Goal: Information Seeking & Learning: Learn about a topic

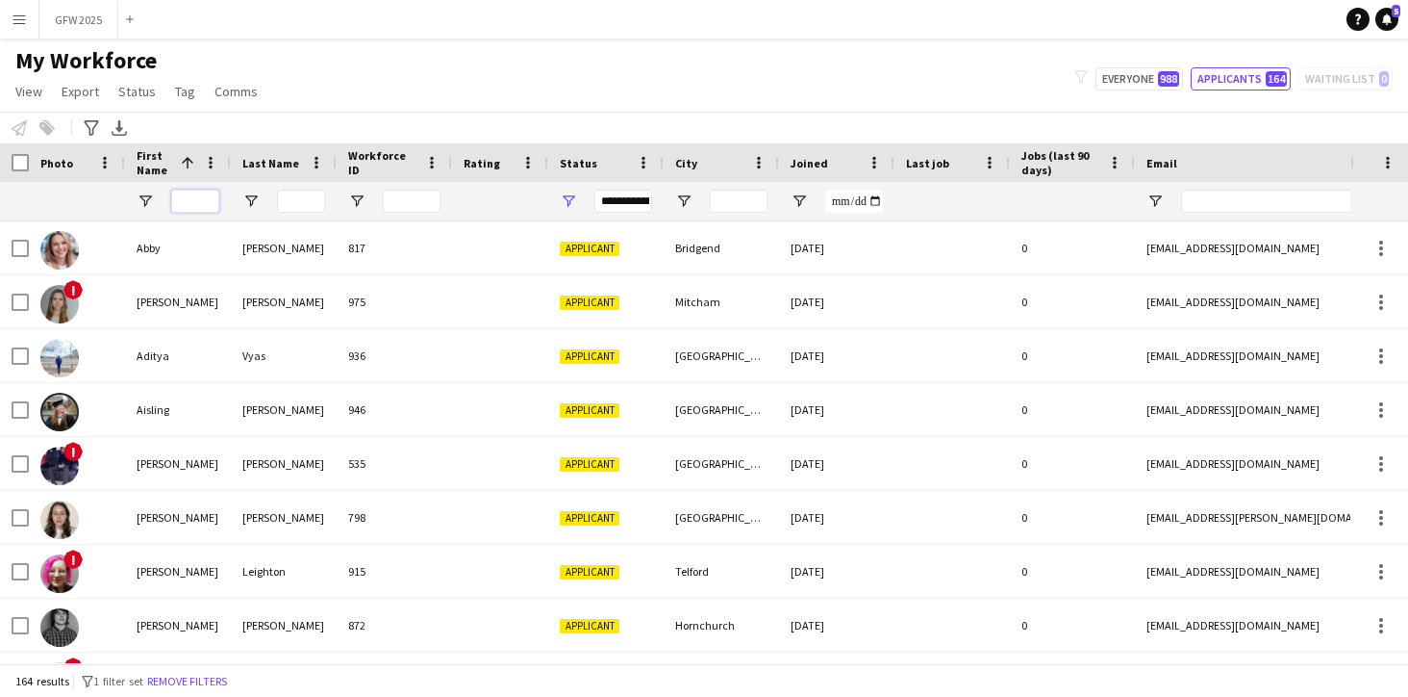
click at [188, 204] on input "First Name Filter Input" at bounding box center [195, 201] width 48 height 23
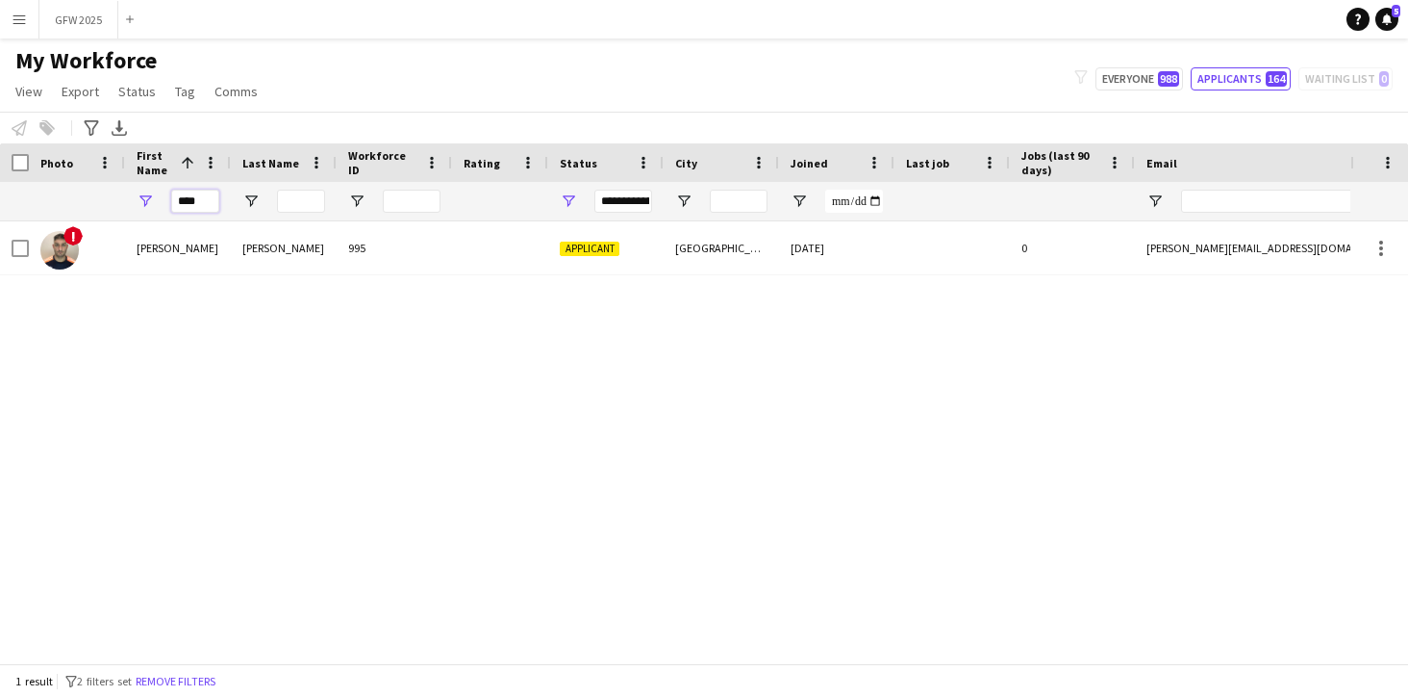
type input "****"
click at [515, 315] on div "! [PERSON_NAME] 995 Applicant [GEOGRAPHIC_DATA] [DATE] 0 [PERSON_NAME][EMAIL_AD…" at bounding box center [675, 442] width 1351 height 442
click at [644, 164] on span at bounding box center [643, 162] width 17 height 17
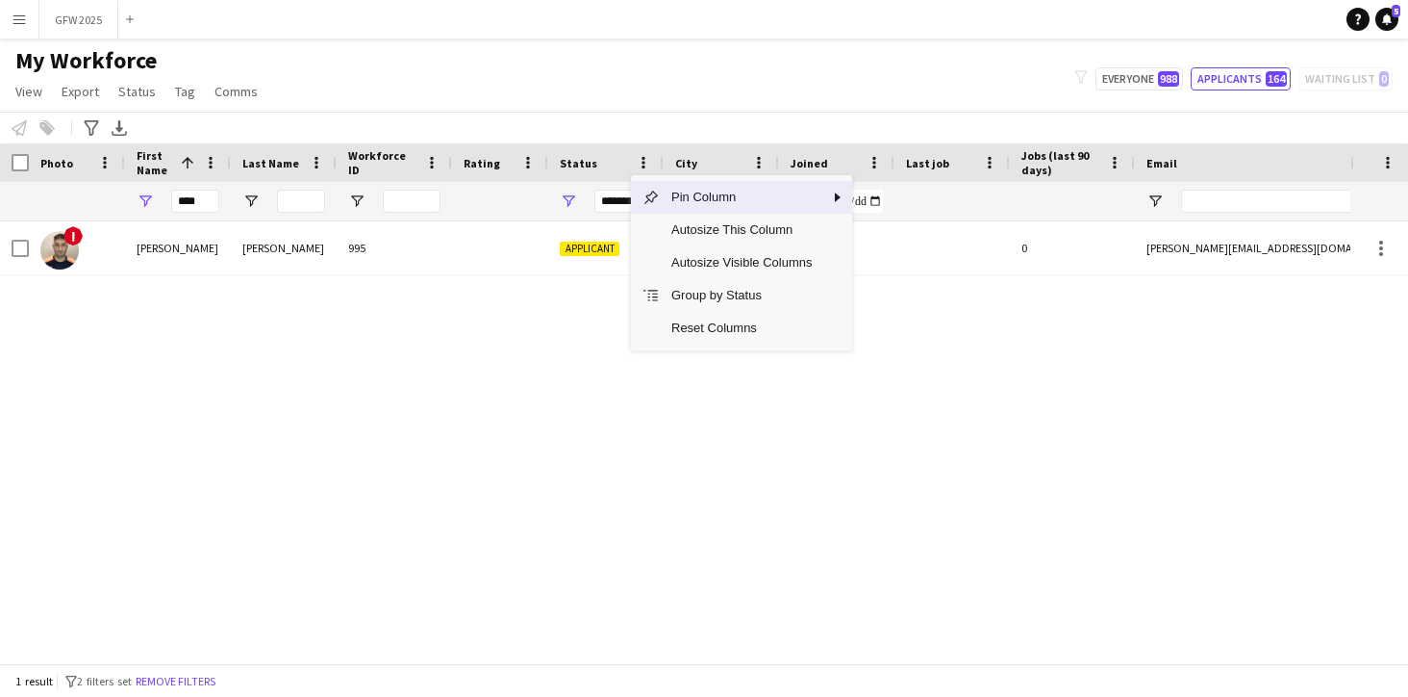
click at [584, 311] on div "! [PERSON_NAME] 995 Applicant [GEOGRAPHIC_DATA] [DATE] 0 [PERSON_NAME][EMAIL_AD…" at bounding box center [675, 442] width 1351 height 442
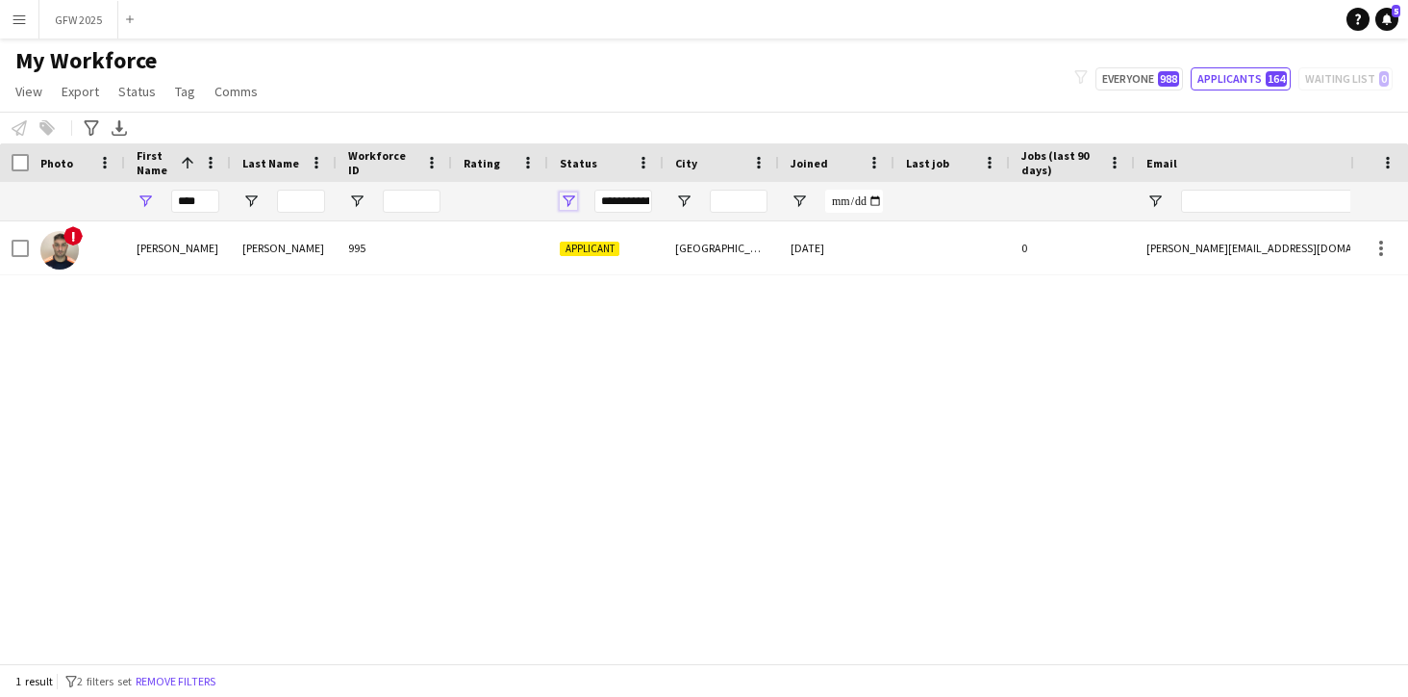
click at [564, 201] on span "Open Filter Menu" at bounding box center [568, 200] width 17 height 17
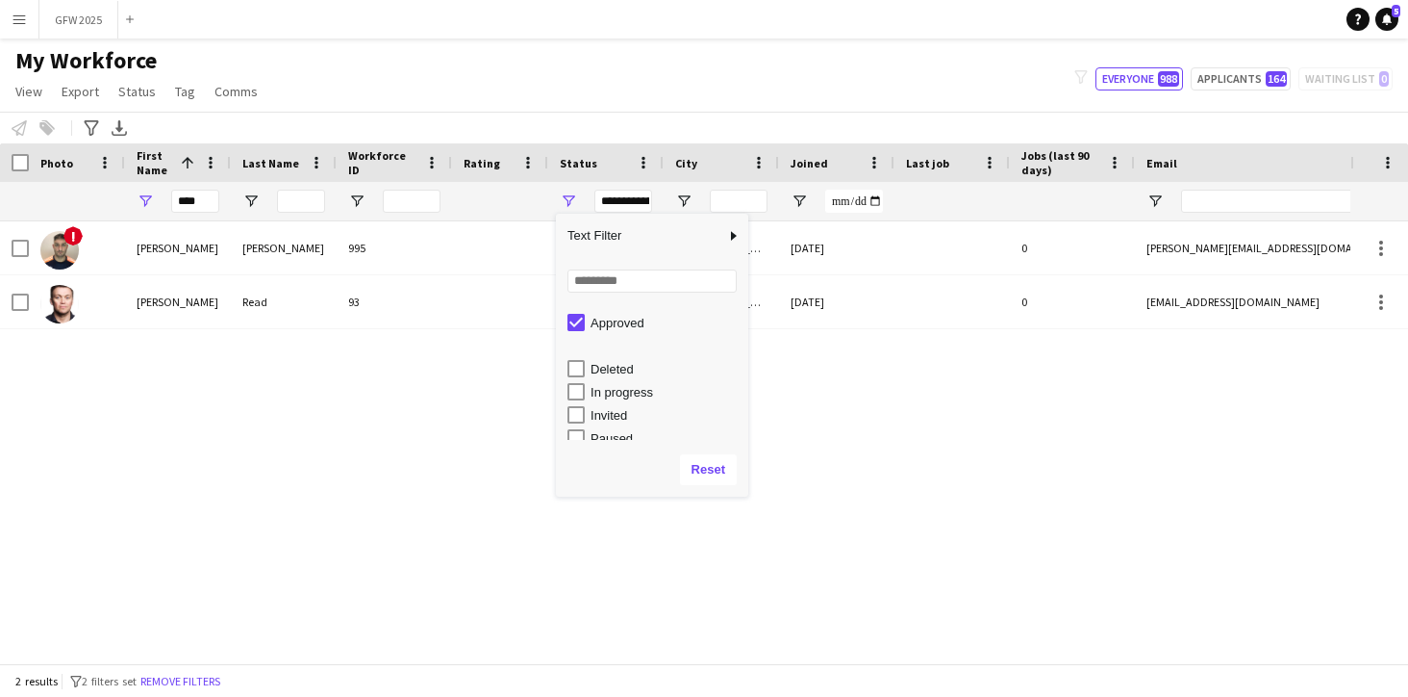
scroll to position [121, 0]
type input "**********"
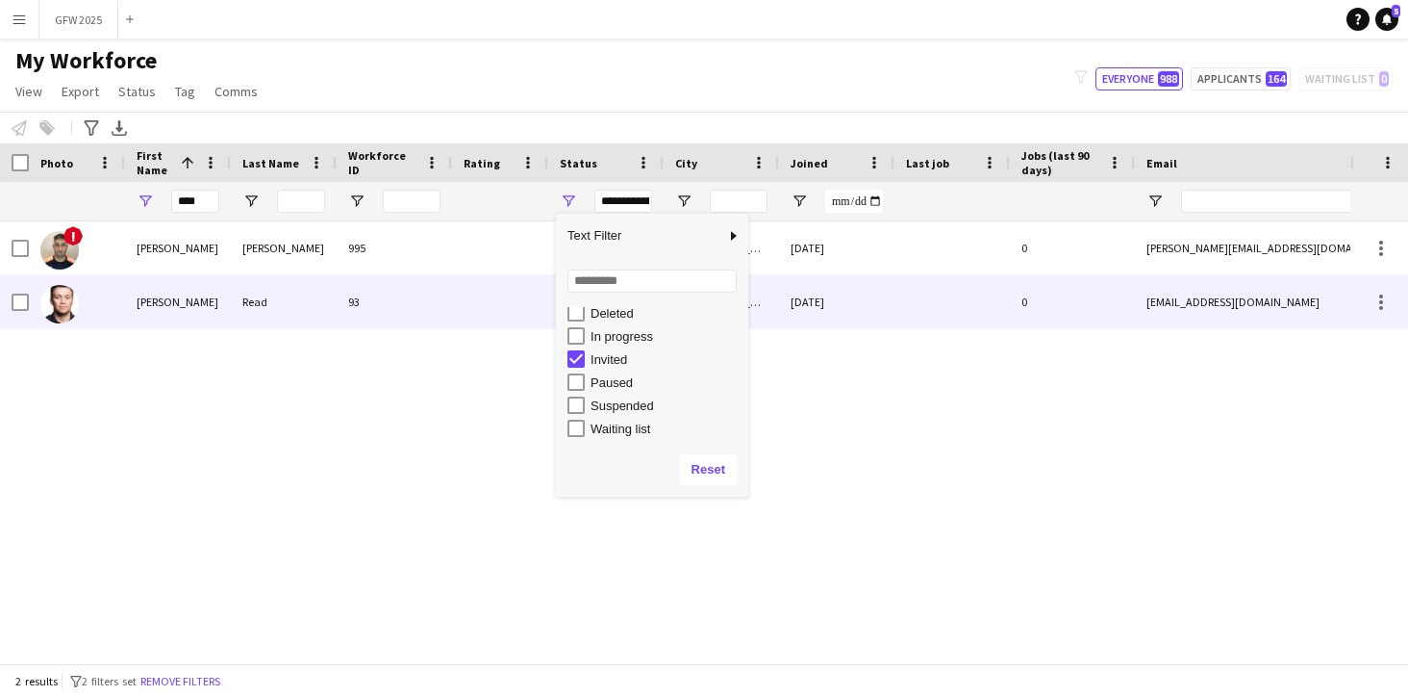
click at [411, 303] on div "93" at bounding box center [394, 301] width 115 height 53
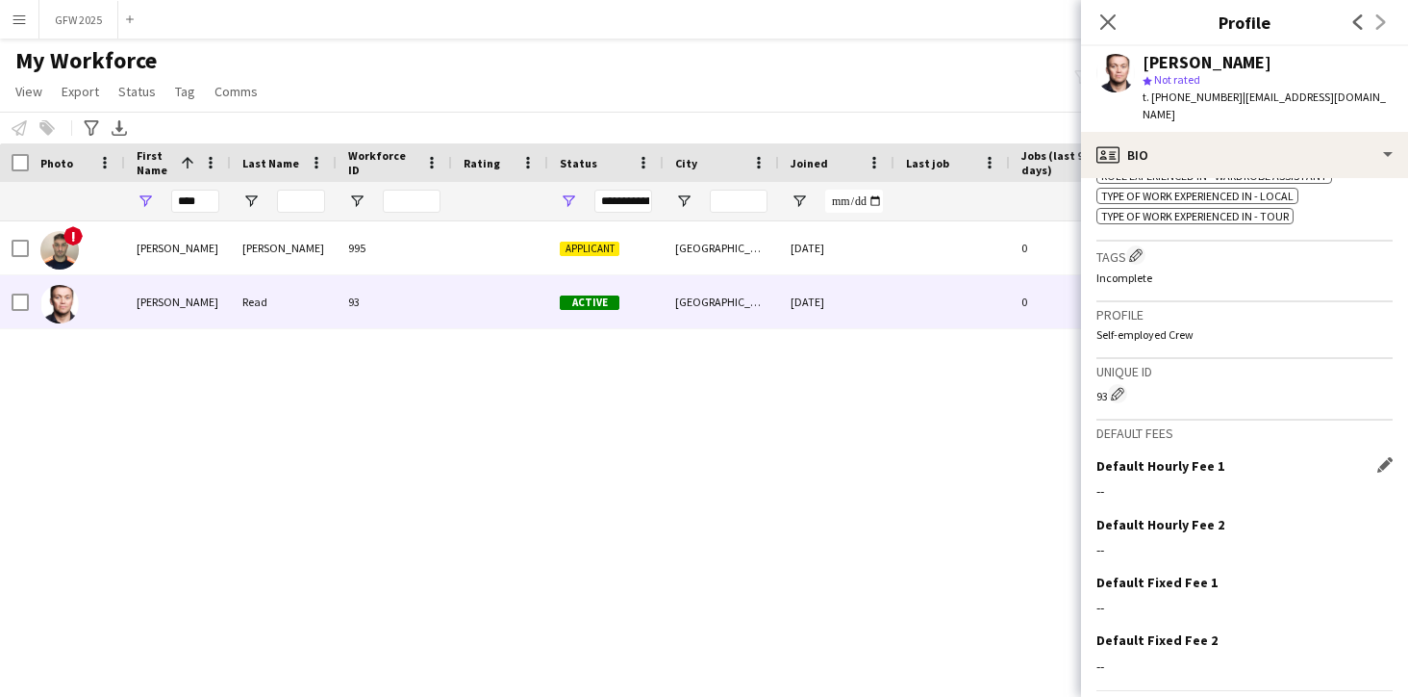
scroll to position [787, 0]
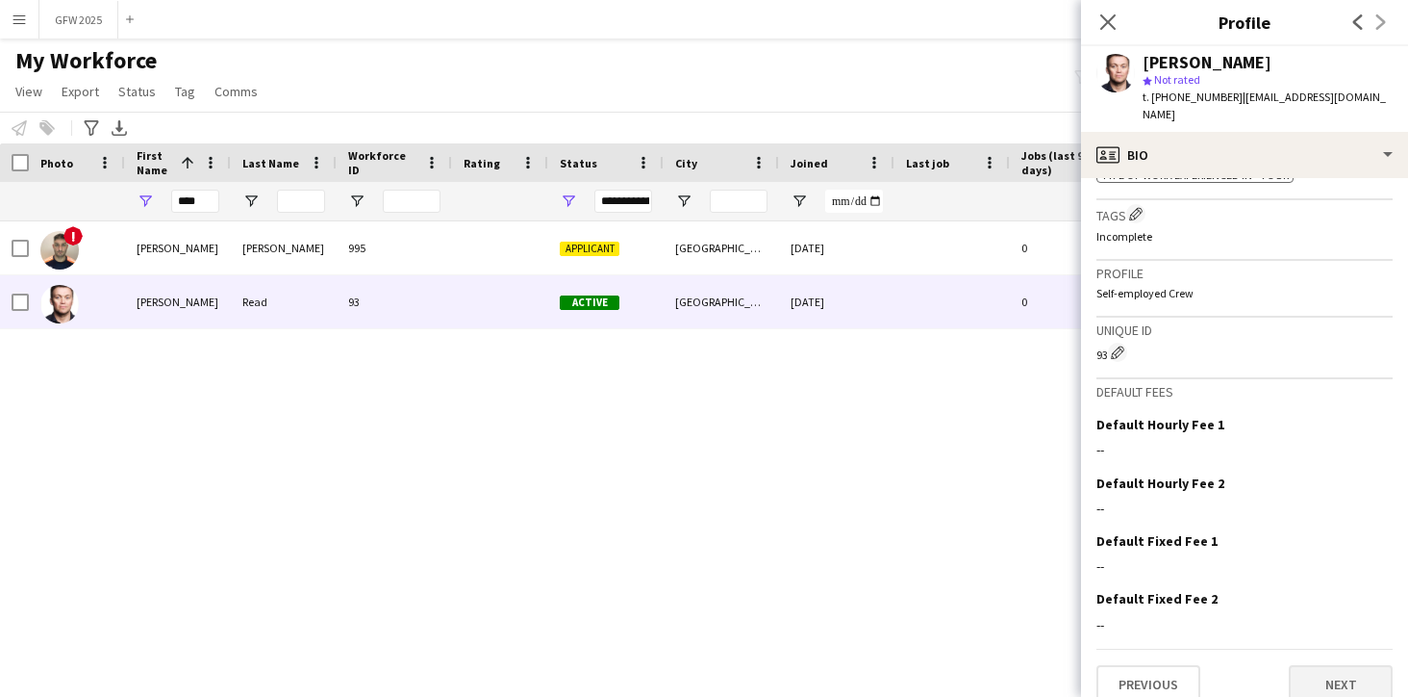
click at [1363, 665] on button "Next" at bounding box center [1341, 684] width 104 height 38
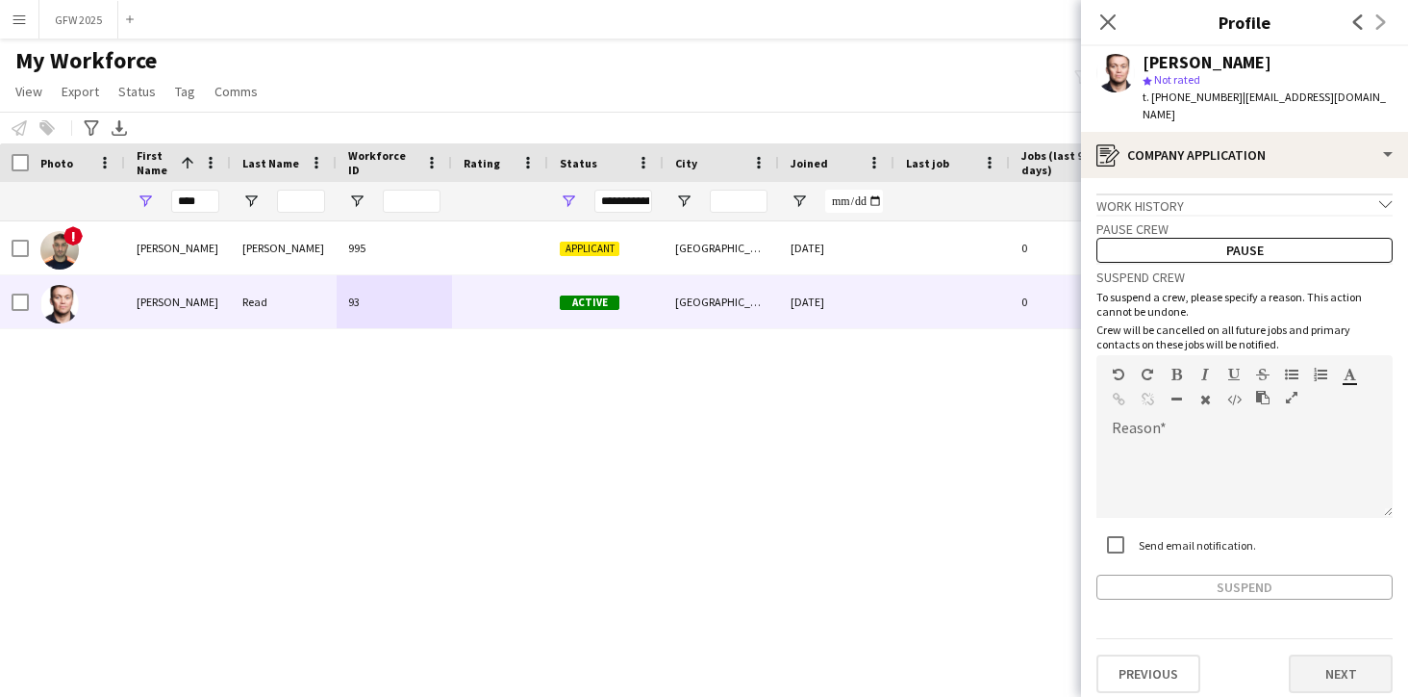
click at [1338, 655] on button "Next" at bounding box center [1341, 673] width 104 height 38
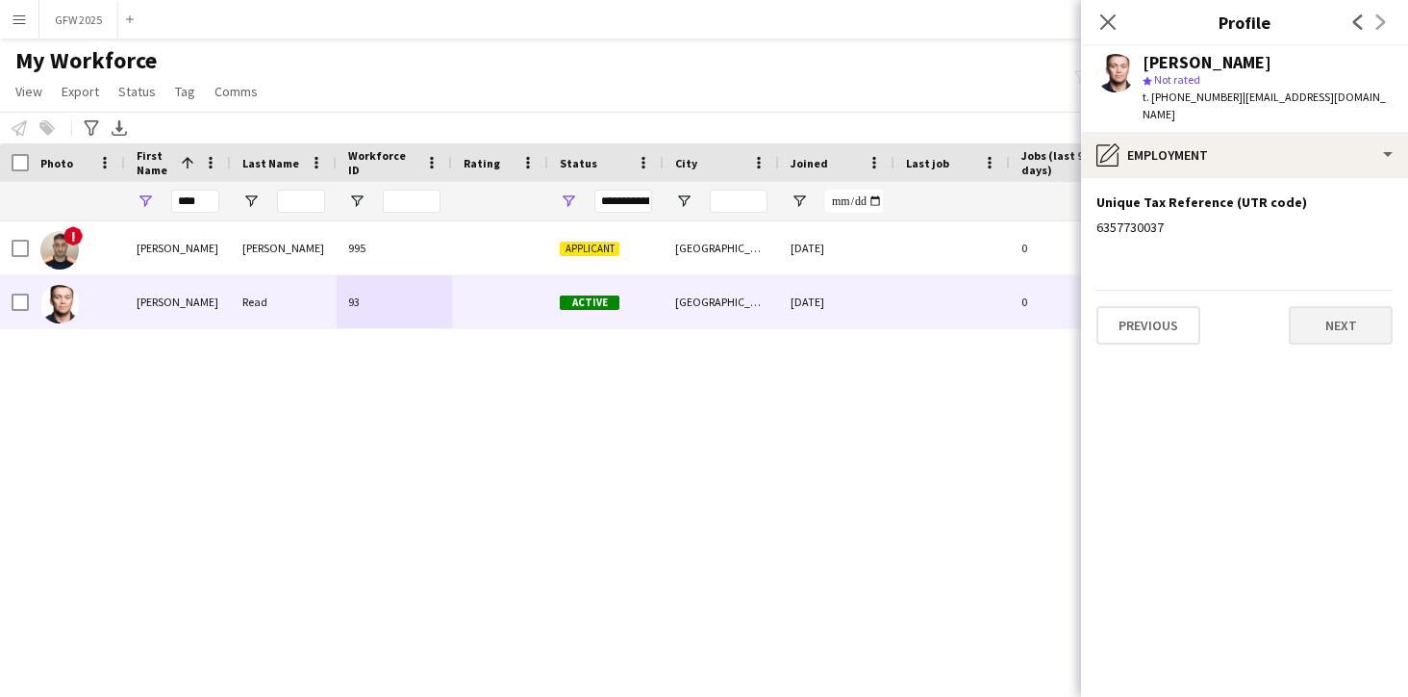
click at [1326, 306] on button "Next" at bounding box center [1341, 325] width 104 height 38
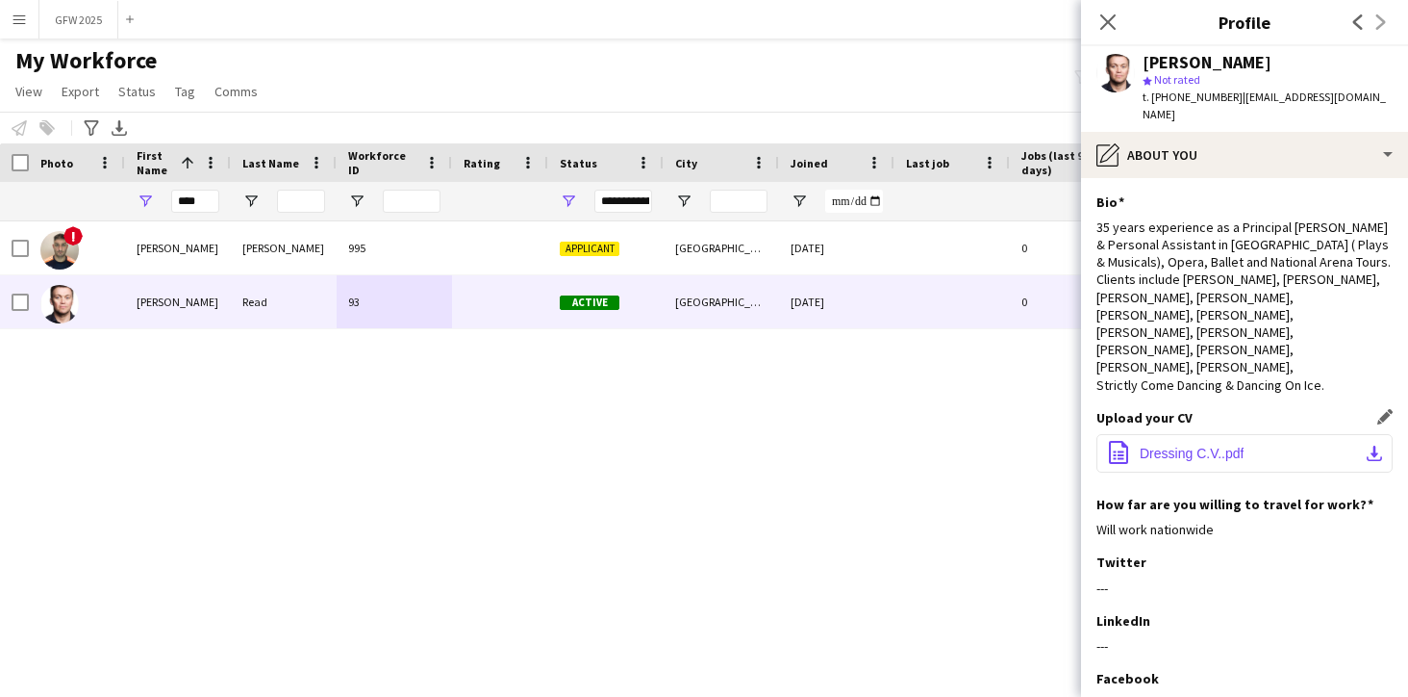
click at [1242, 445] on span "Dressing C.V..pdf" at bounding box center [1192, 452] width 104 height 15
click at [1109, 21] on icon at bounding box center [1108, 22] width 18 height 18
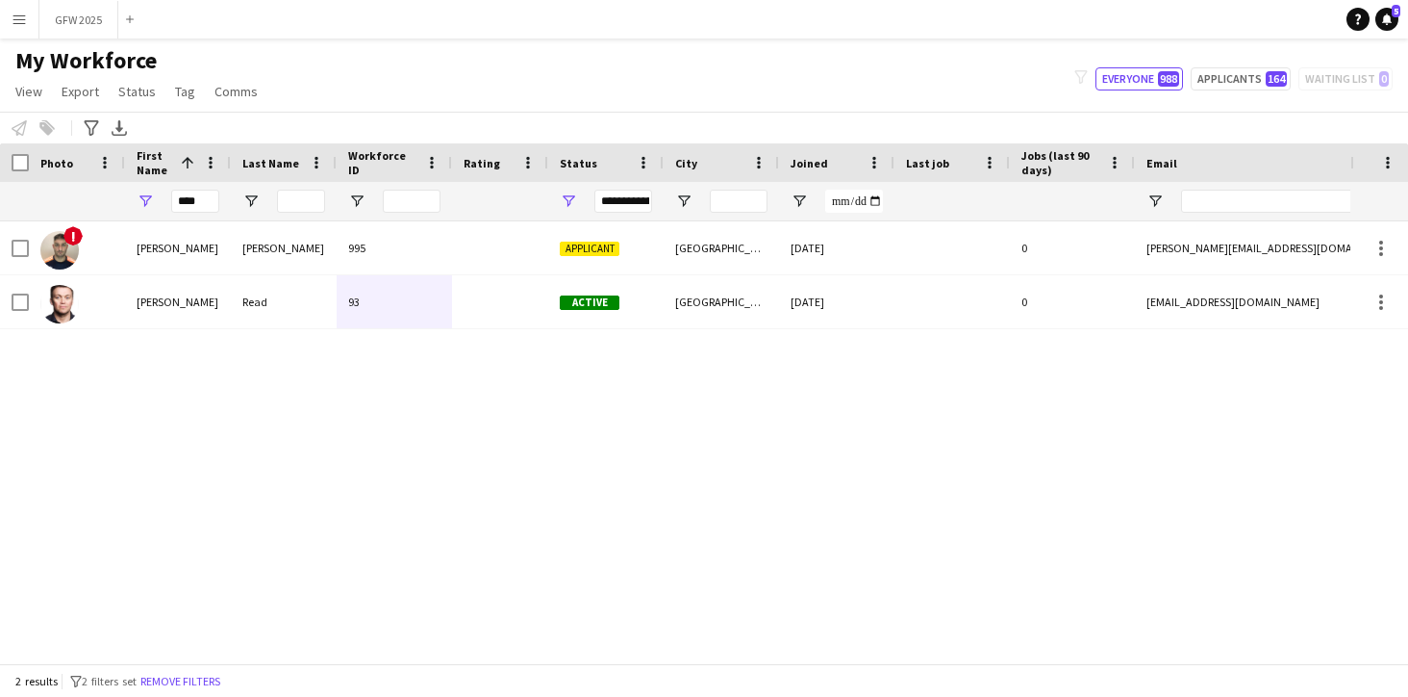
scroll to position [0, 4]
click at [200, 200] on input "****" at bounding box center [191, 201] width 48 height 23
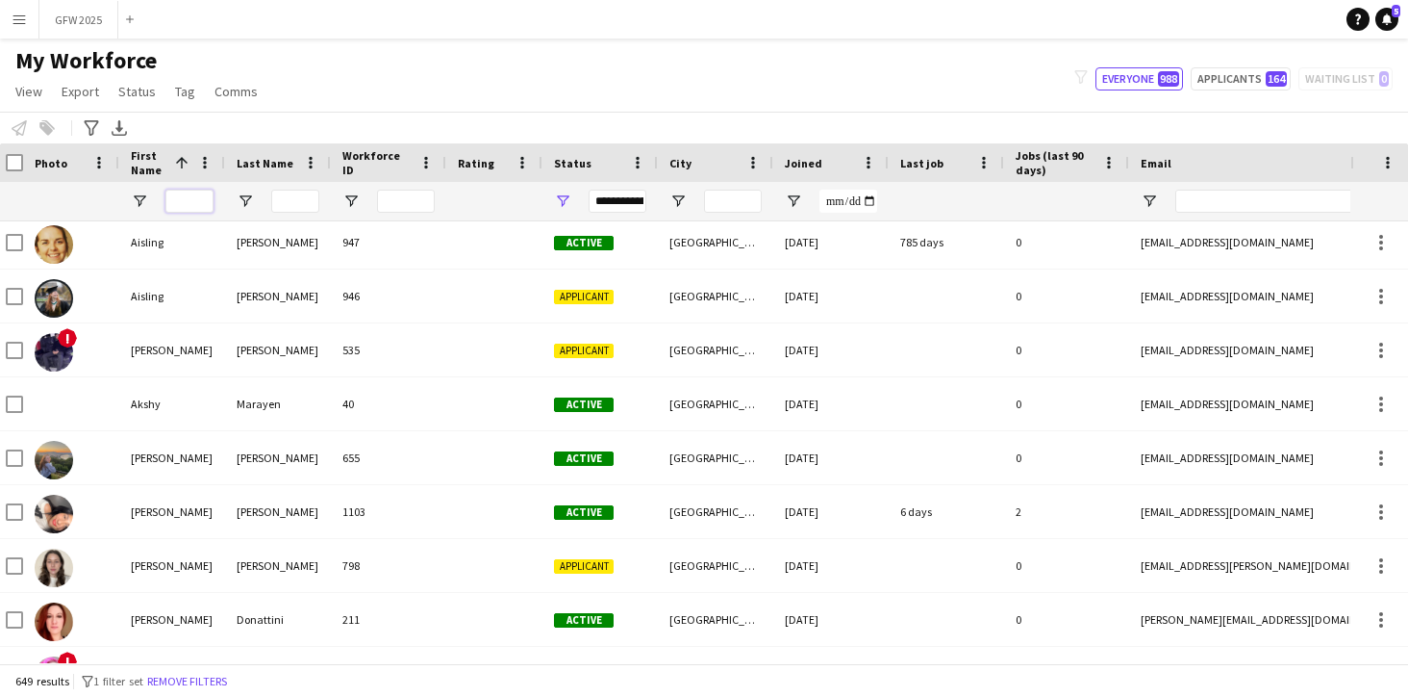
scroll to position [1089, 0]
